Goal: Information Seeking & Learning: Check status

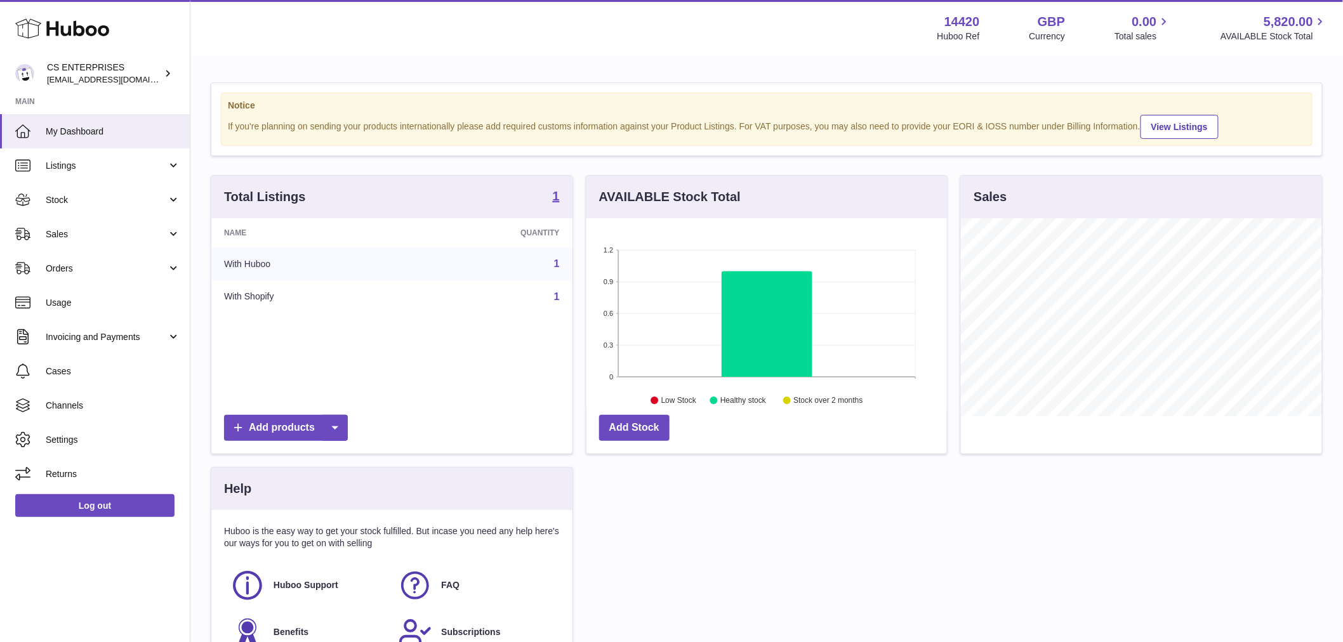
scroll to position [198, 361]
click at [117, 244] on link "Sales" at bounding box center [95, 234] width 190 height 34
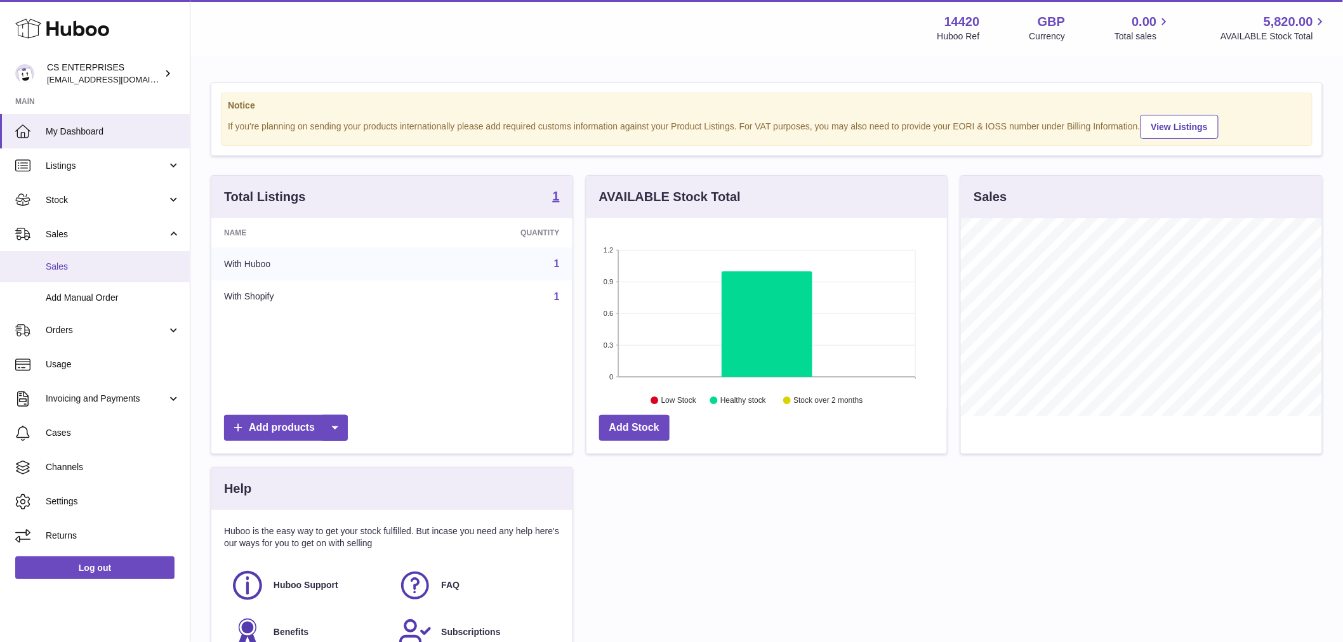
click at [117, 267] on span "Sales" at bounding box center [113, 267] width 135 height 12
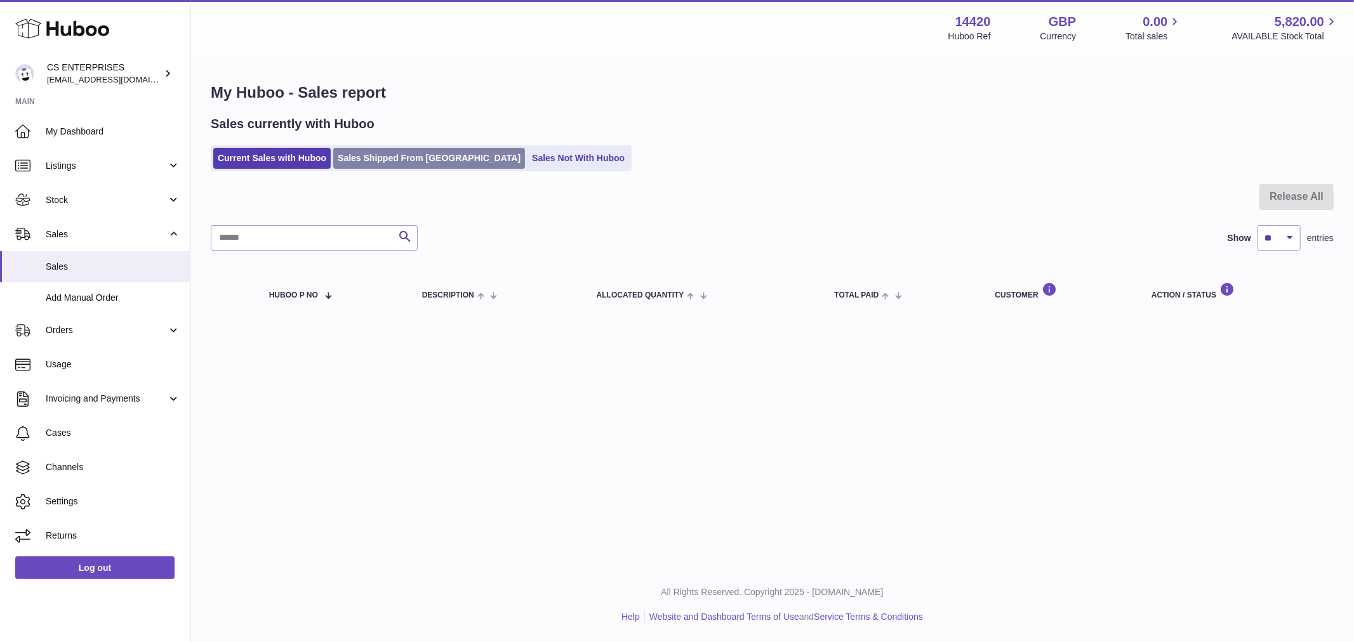
click at [436, 157] on link "Sales Shipped From [GEOGRAPHIC_DATA]" at bounding box center [429, 158] width 192 height 21
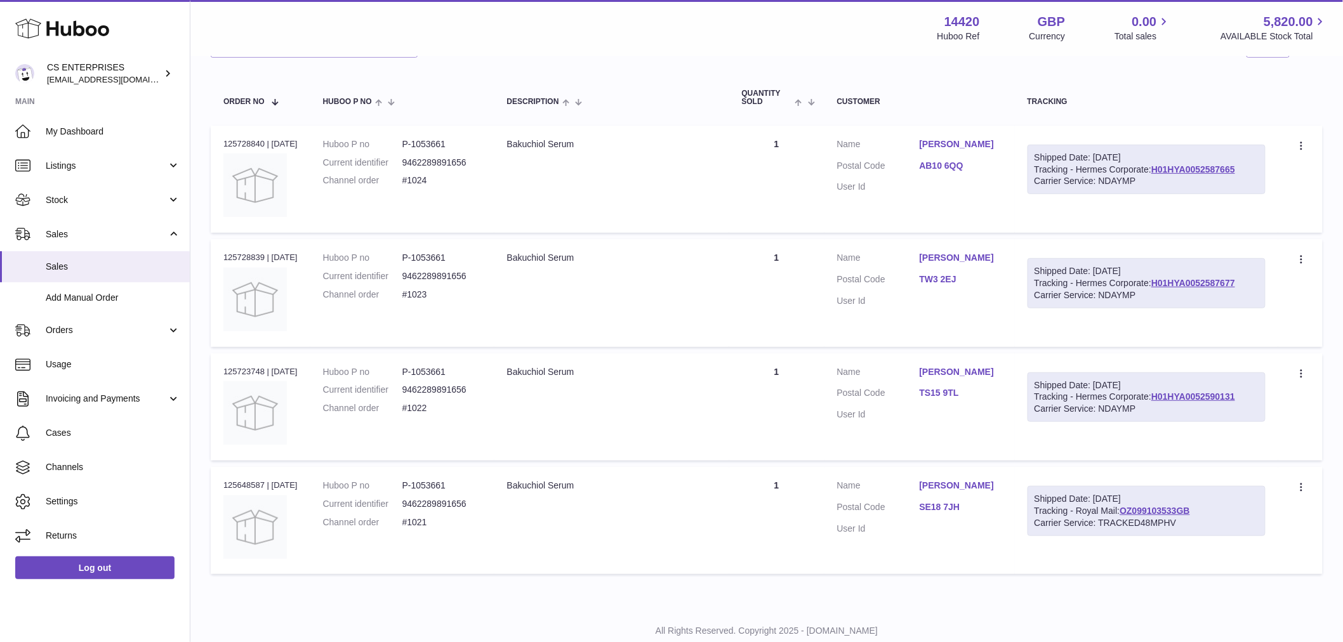
scroll to position [213, 0]
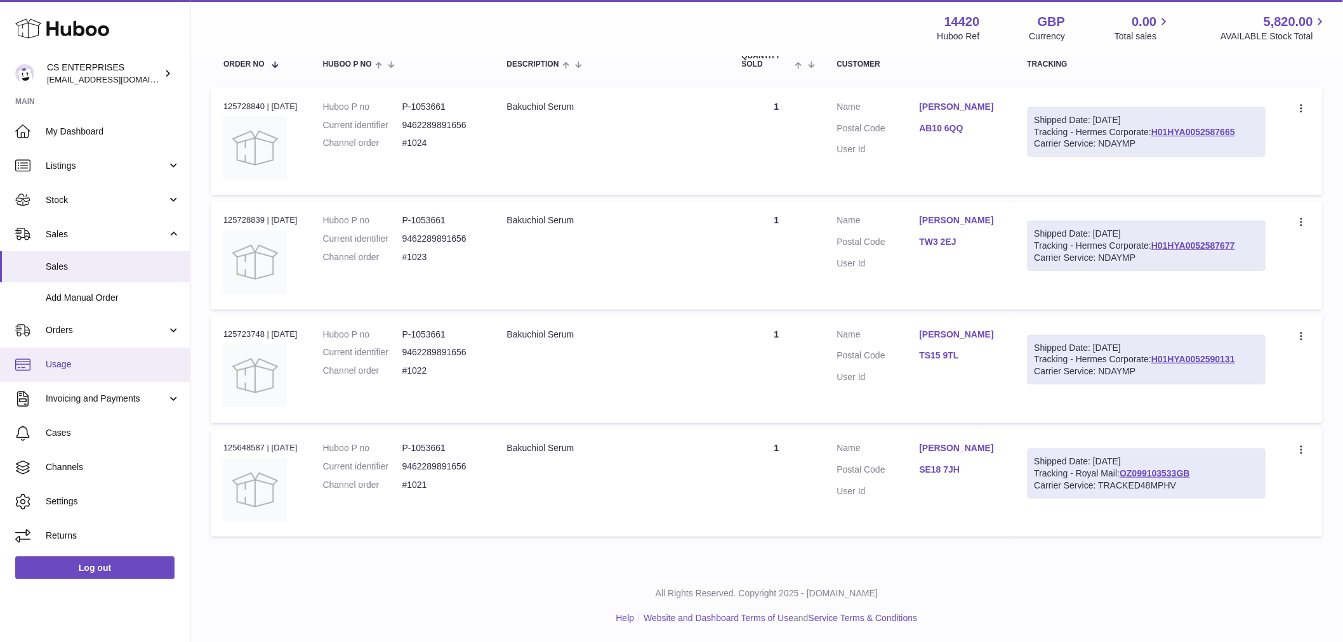
click at [63, 359] on span "Usage" at bounding box center [113, 365] width 135 height 12
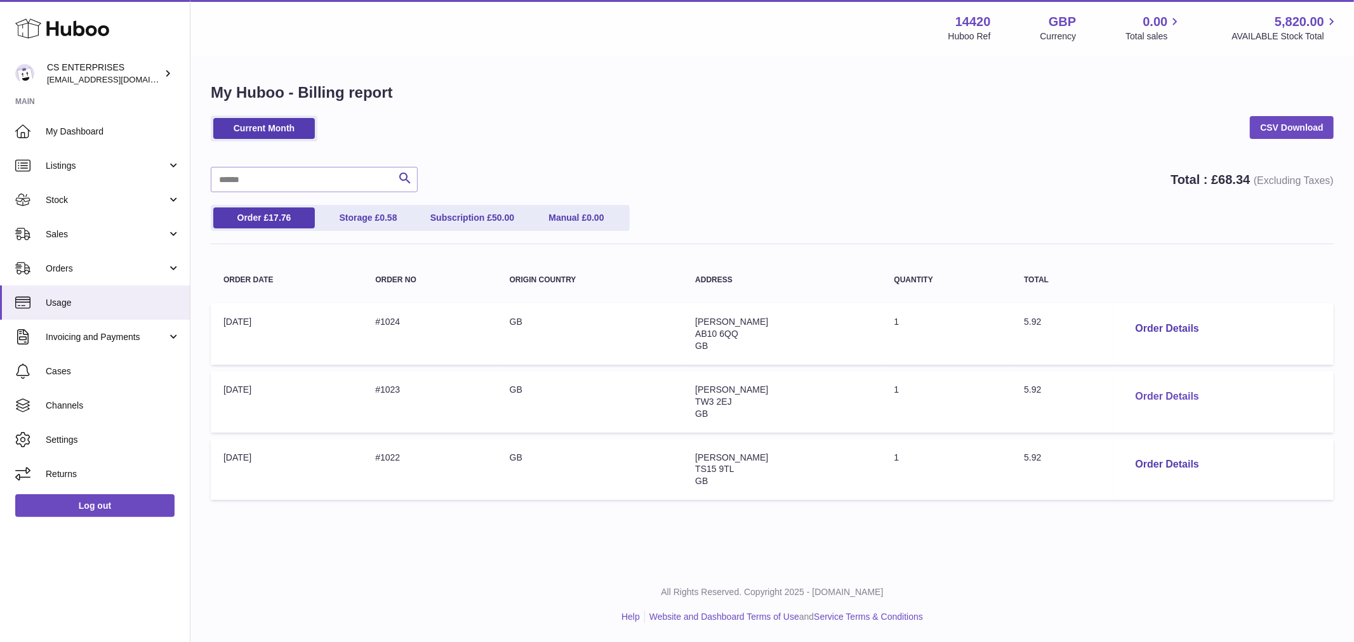
click at [1149, 402] on button "Order Details" at bounding box center [1168, 397] width 84 height 26
